Goal: Transaction & Acquisition: Purchase product/service

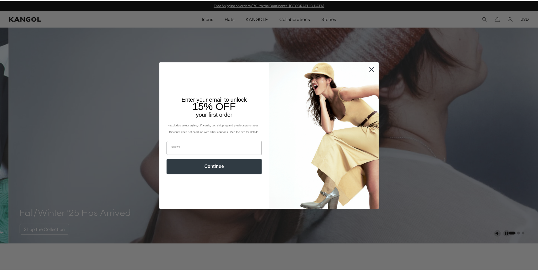
scroll to position [85, 0]
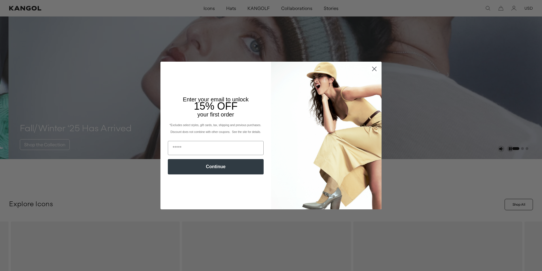
click at [371, 67] on icon "Close dialog" at bounding box center [375, 69] width 10 height 10
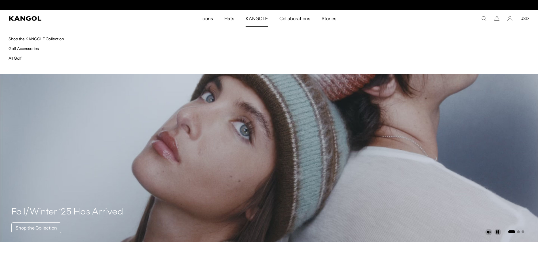
scroll to position [0, 0]
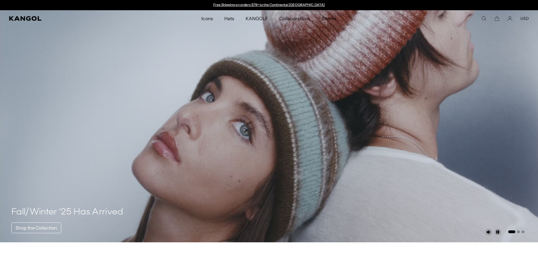
click at [487, 20] on div "Search here USD USD EUR" at bounding box center [466, 18] width 124 height 5
click at [484, 19] on icon "Search here" at bounding box center [483, 18] width 5 height 5
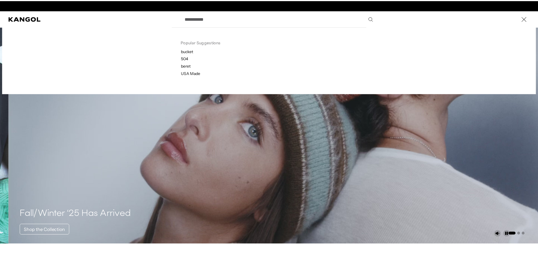
scroll to position [0, 117]
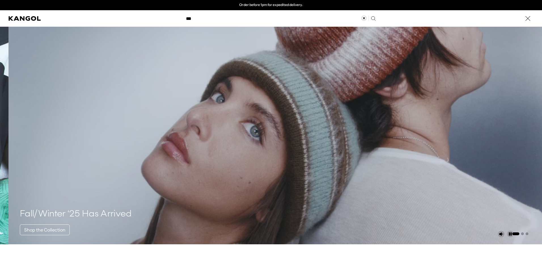
type input "***"
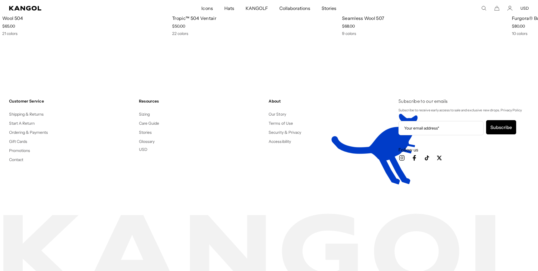
scroll to position [1163, 0]
